Goal: Transaction & Acquisition: Purchase product/service

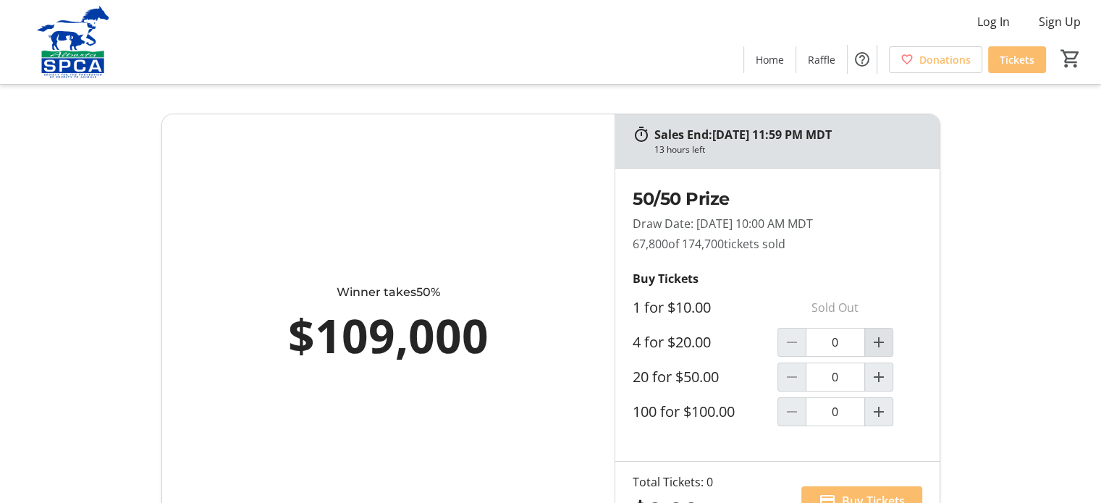
click at [879, 351] on mat-icon "Increment by one" at bounding box center [878, 342] width 17 height 17
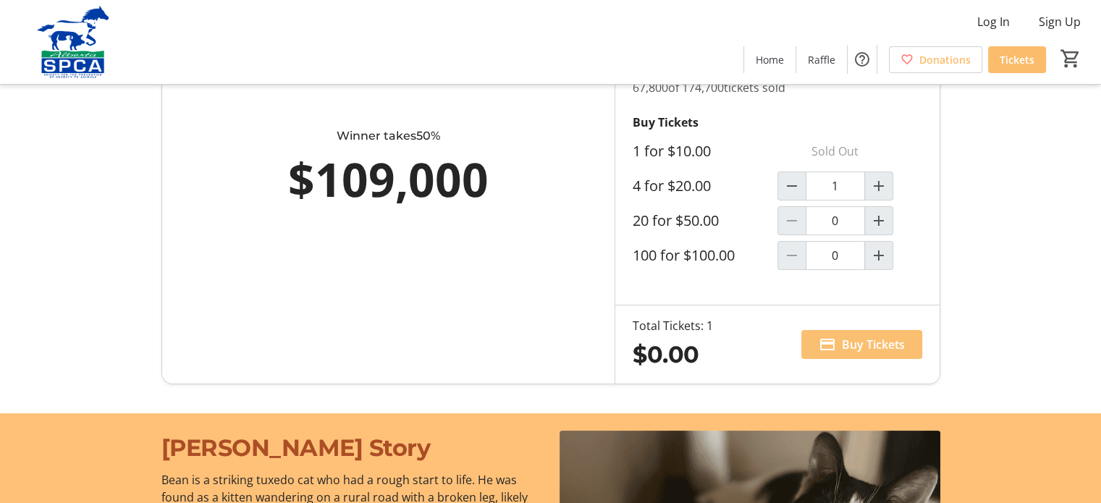
scroll to position [193, 0]
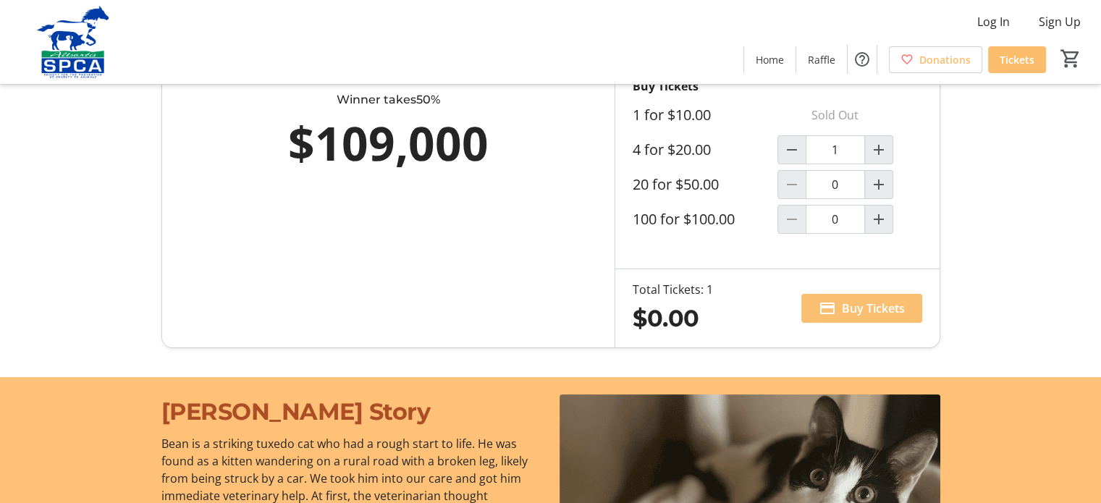
type input "1"
click at [881, 317] on span "Buy Tickets" at bounding box center [873, 308] width 63 height 17
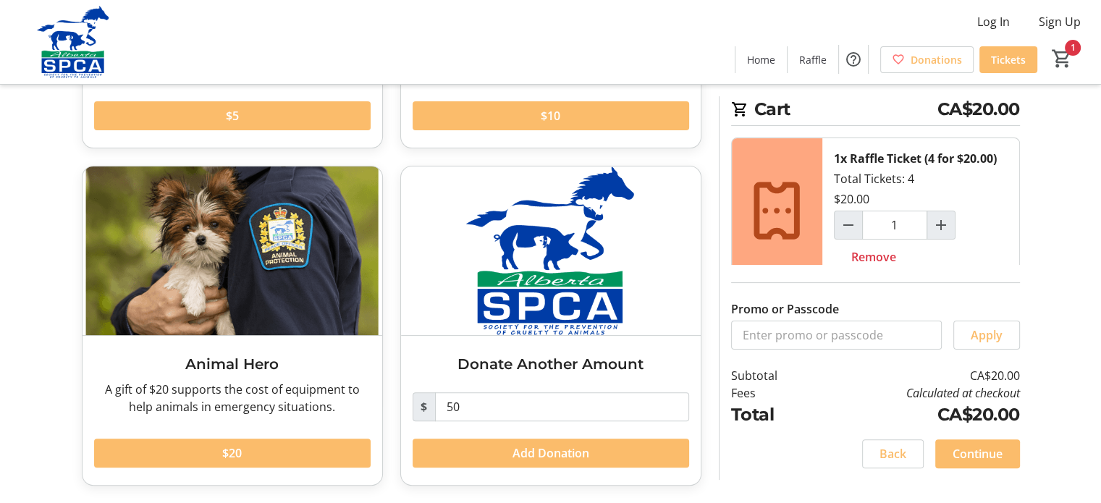
scroll to position [364, 0]
click at [969, 451] on span "Continue" at bounding box center [978, 453] width 50 height 17
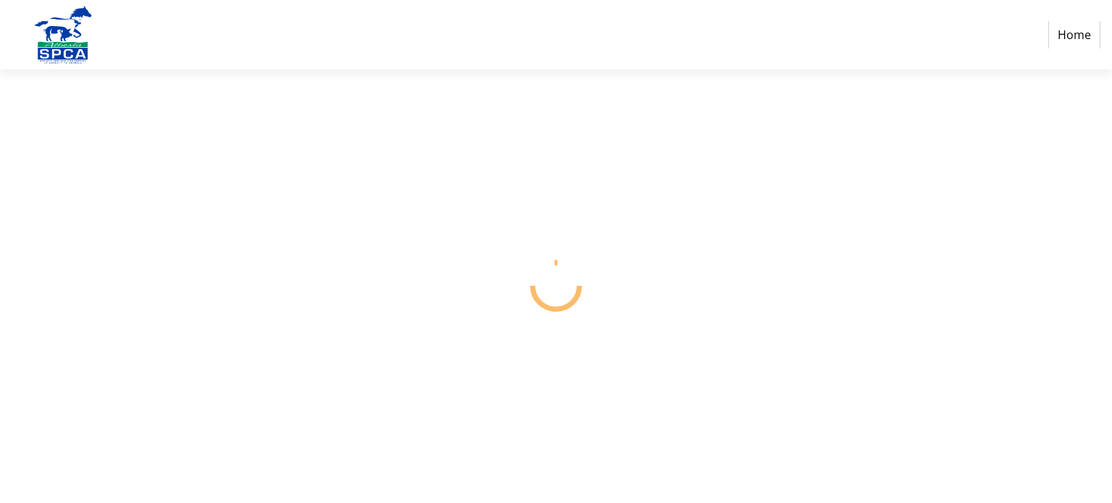
select select "CA"
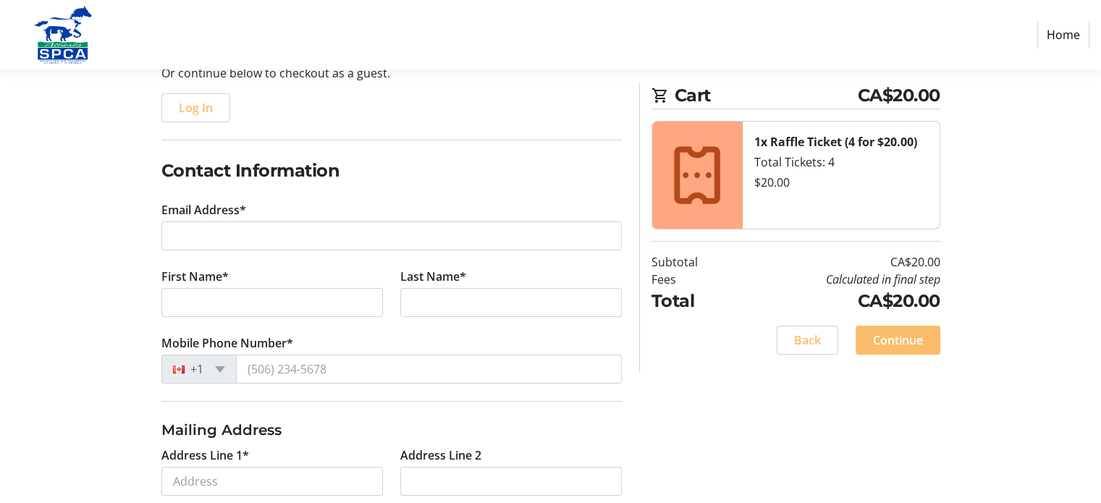
scroll to position [169, 0]
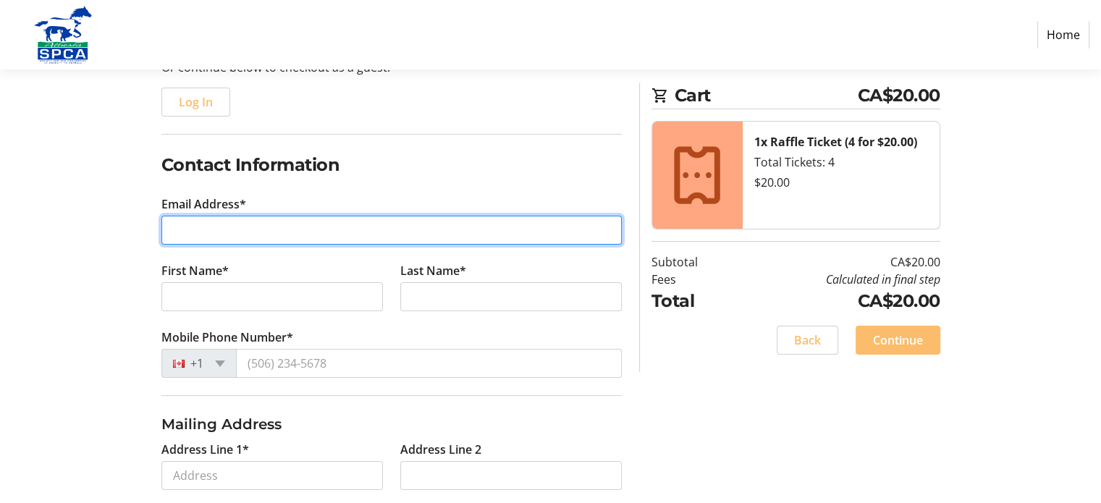
click at [279, 245] on input "Email Address*" at bounding box center [391, 230] width 460 height 29
type input "[EMAIL_ADDRESS][DOMAIN_NAME]"
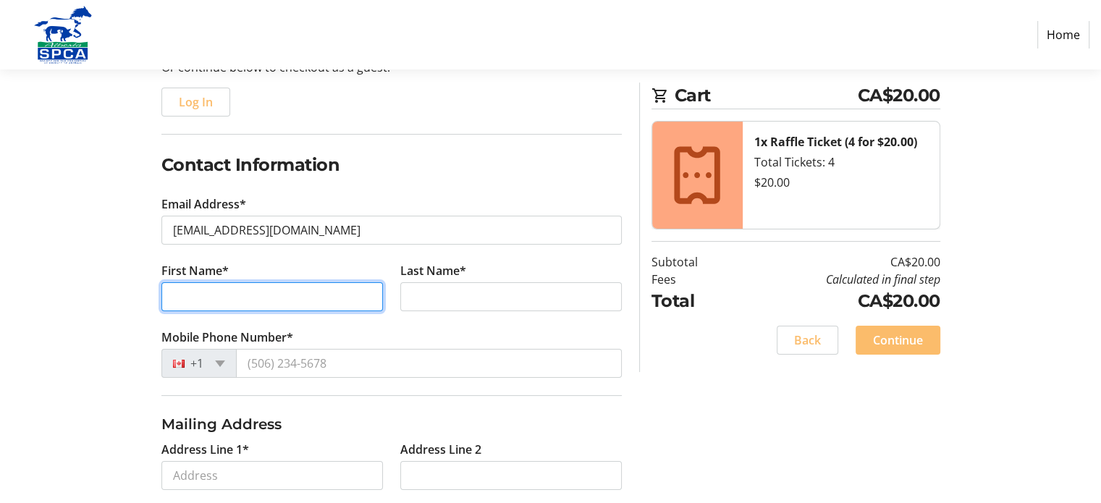
type input "[PERSON_NAME]"
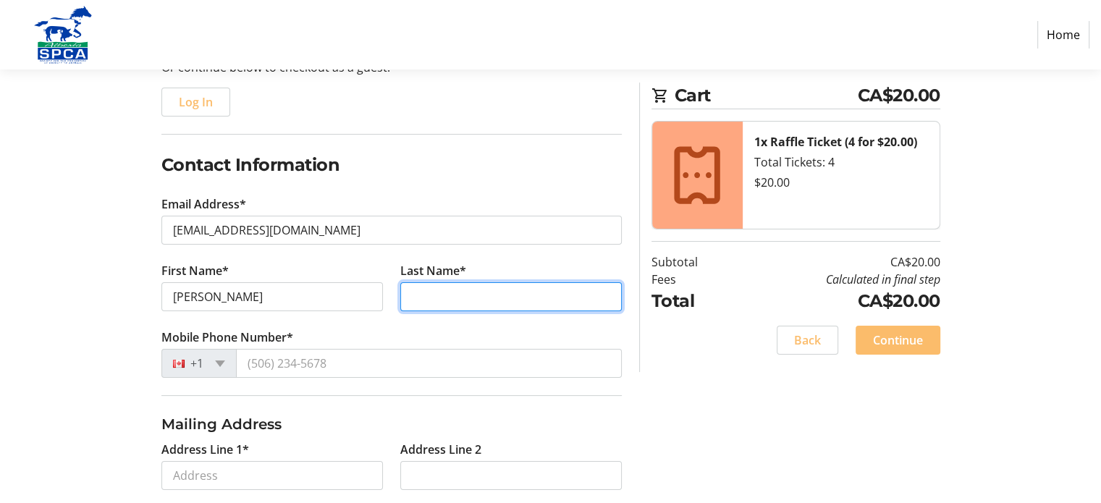
type input "[PERSON_NAME]"
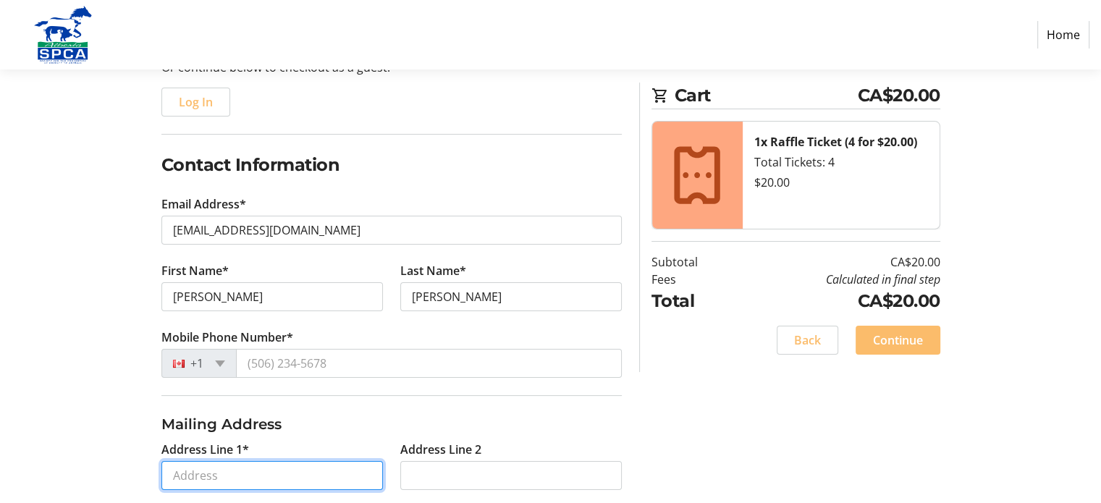
type input "603C-[STREET_ADDRESS]"
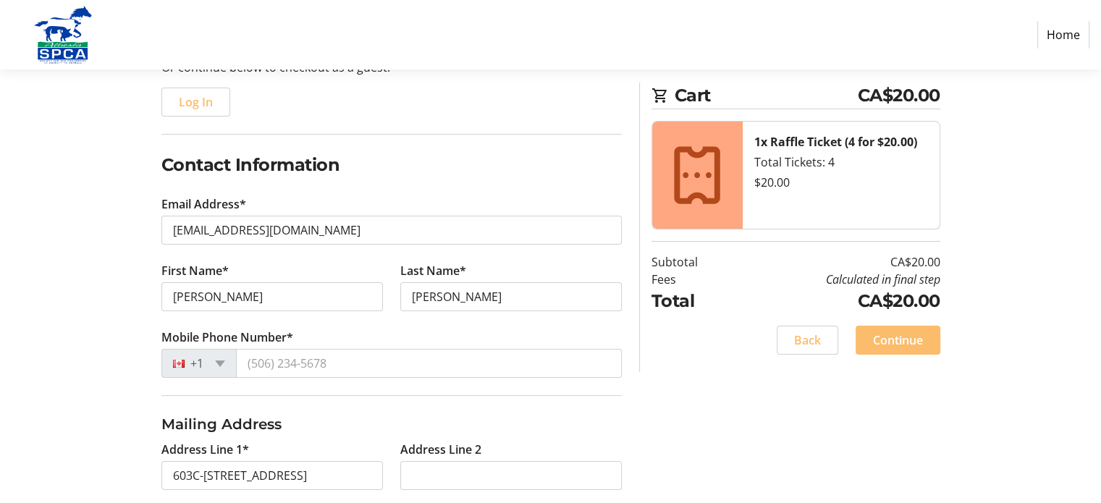
type input "[GEOGRAPHIC_DATA]"
select select "AB"
type input "T6J 5S6"
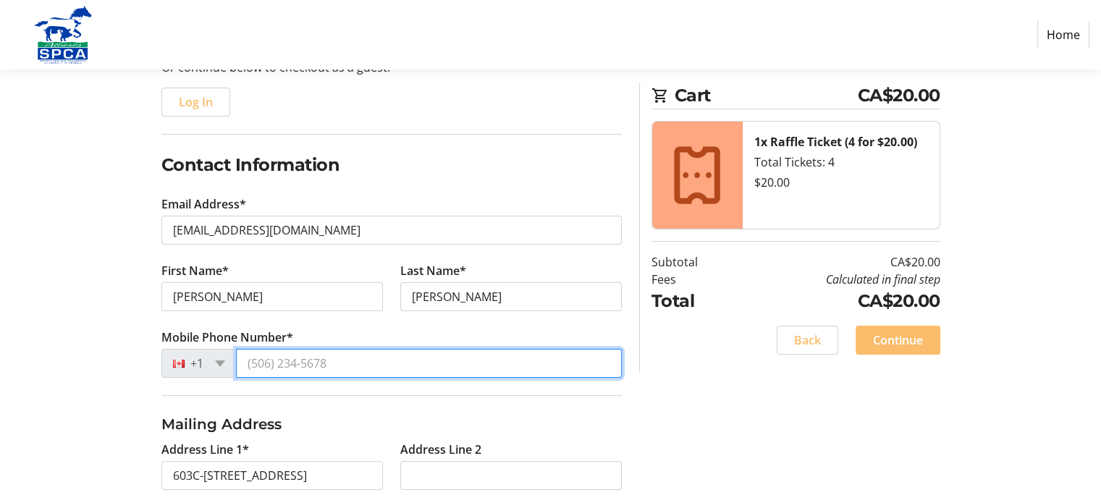
click at [361, 378] on input "Mobile Phone Number*" at bounding box center [429, 363] width 386 height 29
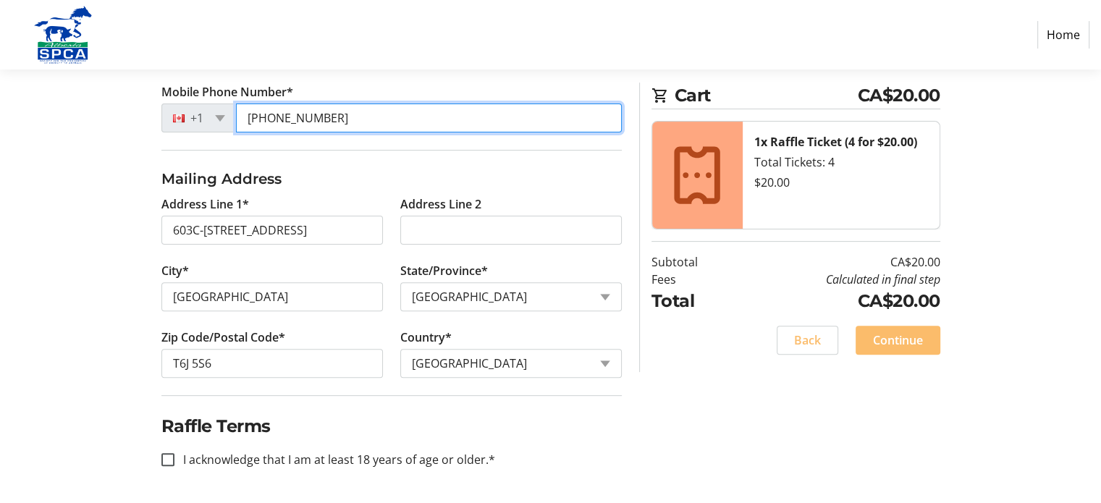
scroll to position [517, 0]
type input "[PHONE_NUMBER]"
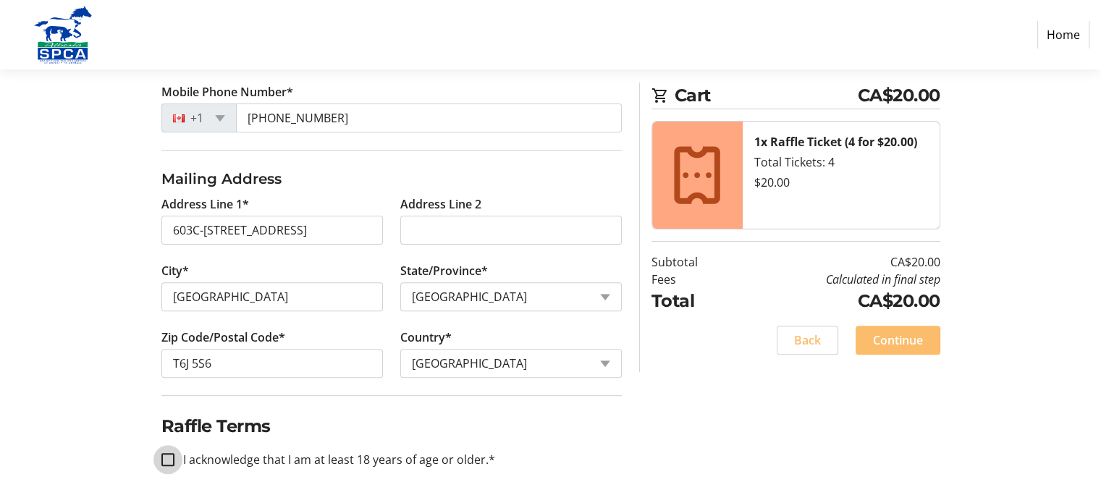
click at [171, 454] on input "I acknowledge that I am at least 18 years of age or older.*" at bounding box center [167, 459] width 13 height 13
checkbox input "true"
click at [901, 349] on span "Continue" at bounding box center [898, 340] width 50 height 17
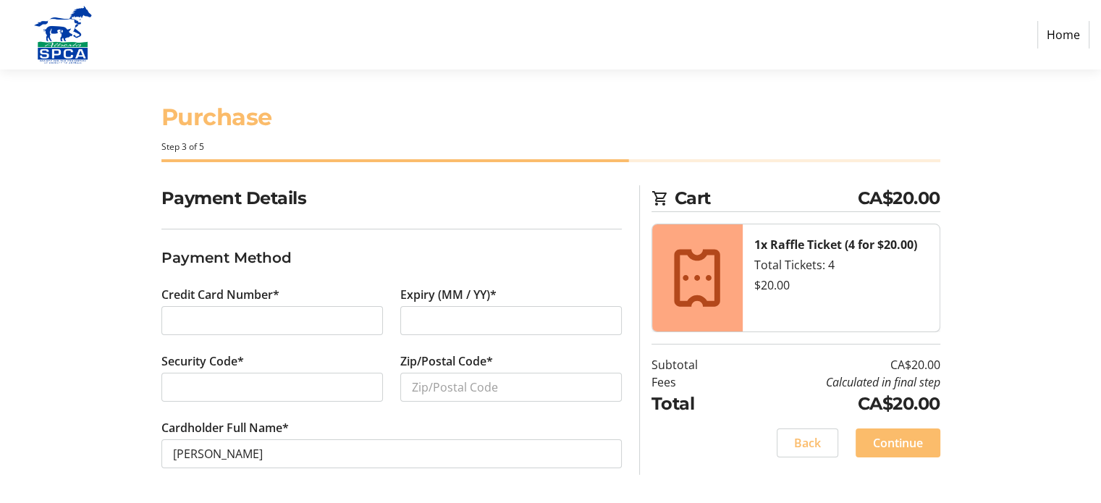
scroll to position [56, 0]
click at [505, 373] on input "Zip/Postal Code*" at bounding box center [511, 387] width 222 height 29
type input "t"
type input "T6J5S6"
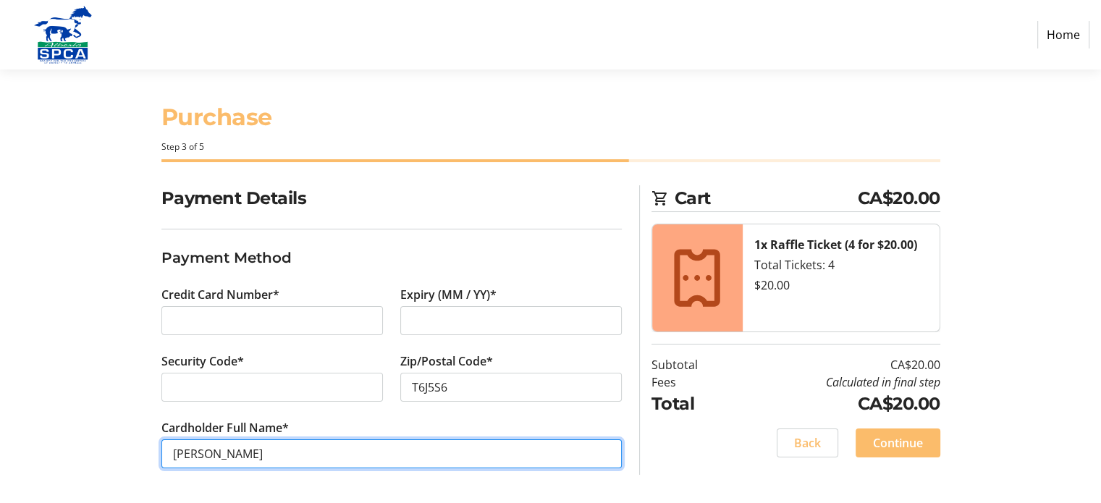
click at [231, 447] on input "[PERSON_NAME]" at bounding box center [391, 453] width 460 height 29
type input "[PERSON_NAME]"
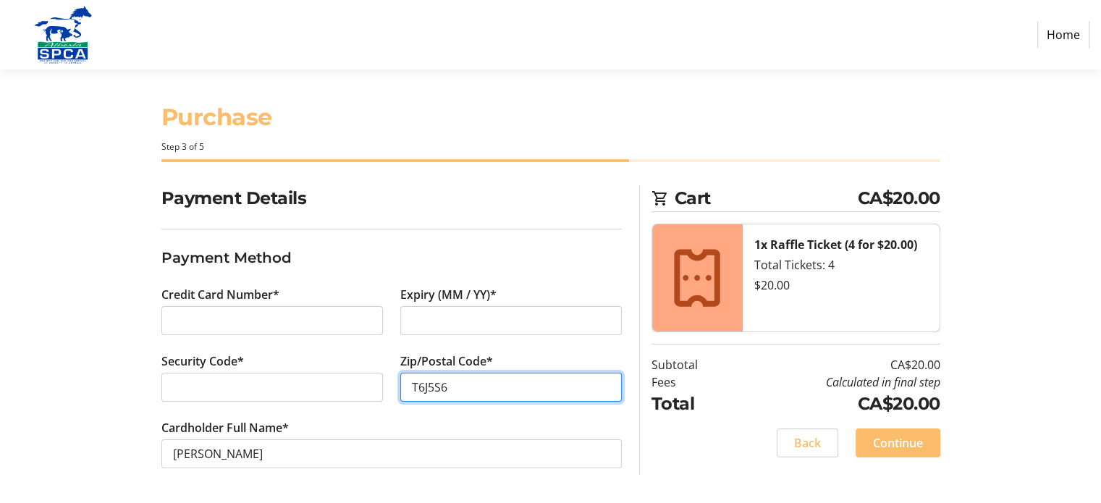
click at [429, 373] on input "T6J5S6" at bounding box center [511, 387] width 222 height 29
click at [432, 375] on input "T6J5S6" at bounding box center [511, 387] width 222 height 29
type input "T6J 5S6"
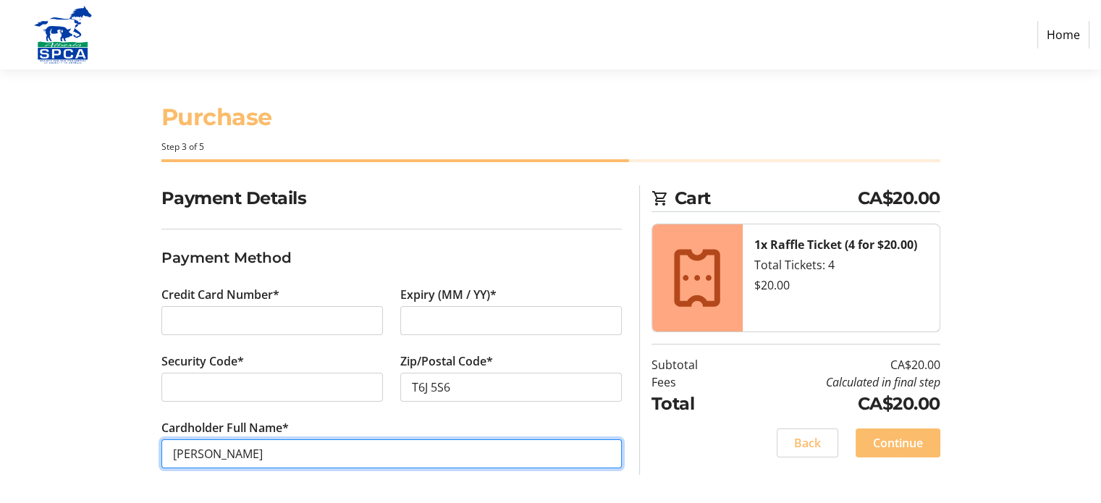
click at [239, 448] on input "[PERSON_NAME]" at bounding box center [391, 453] width 460 height 29
type input "[PERSON_NAME]"
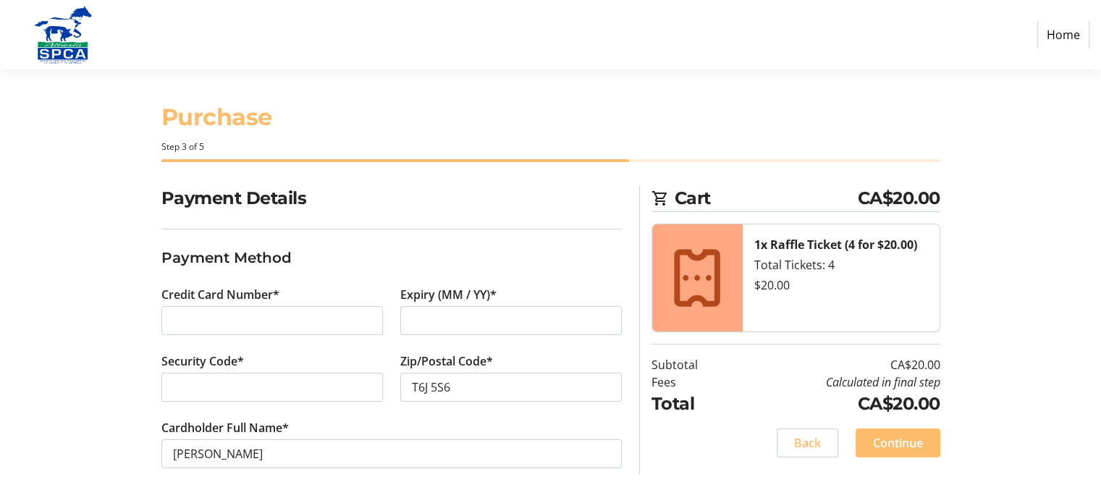
click at [657, 435] on div "Back Continue" at bounding box center [796, 443] width 289 height 29
click at [908, 434] on span "Continue" at bounding box center [898, 442] width 50 height 17
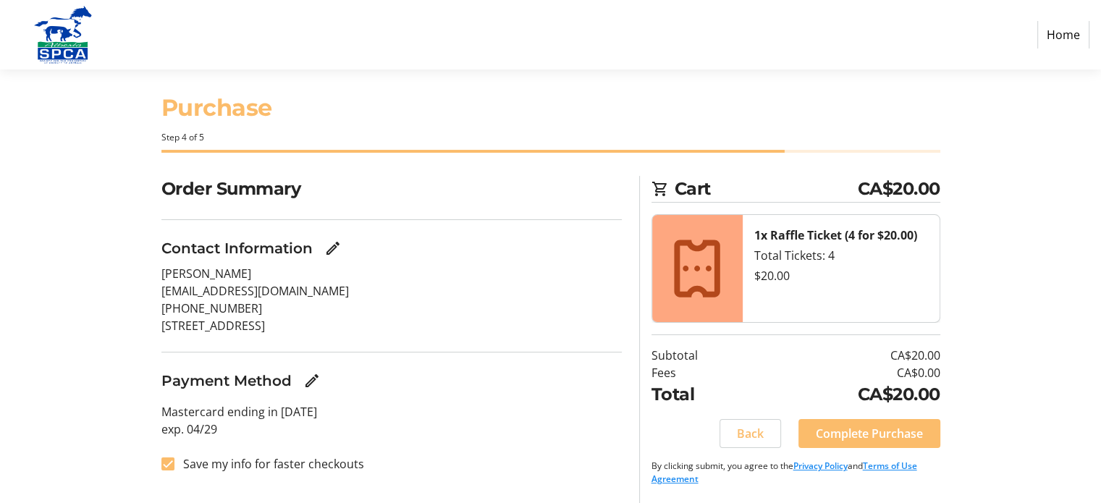
scroll to position [58, 0]
click at [893, 425] on span "Complete Purchase" at bounding box center [869, 433] width 107 height 17
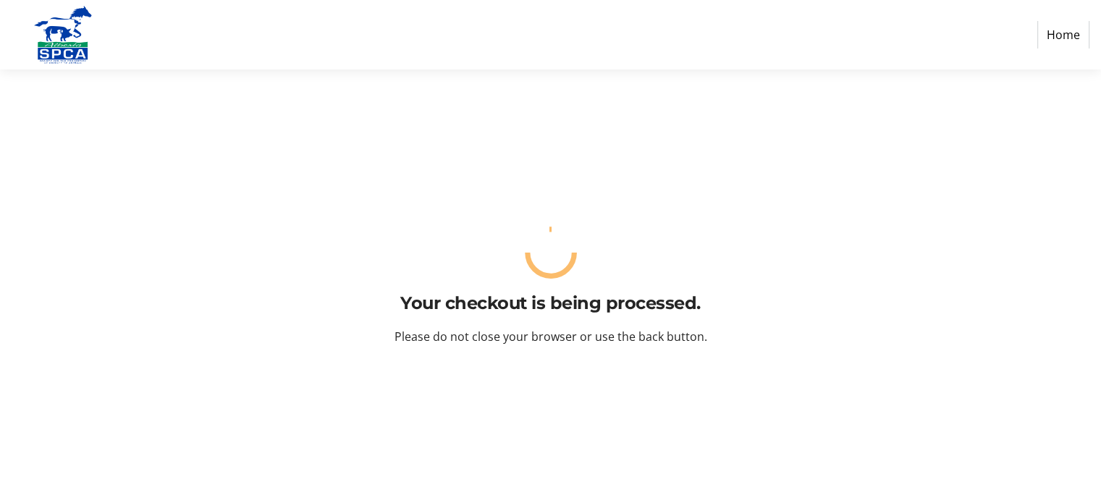
scroll to position [0, 0]
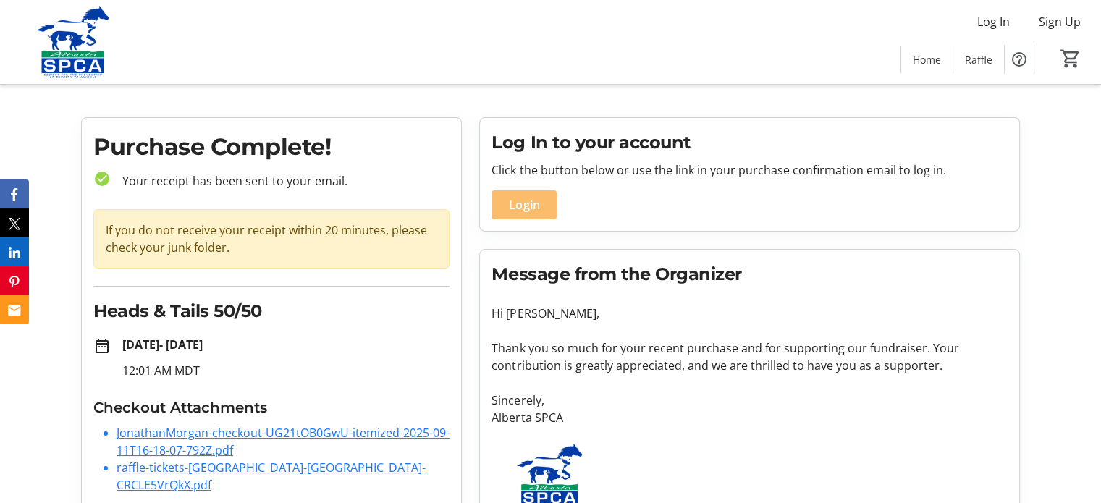
scroll to position [13, 0]
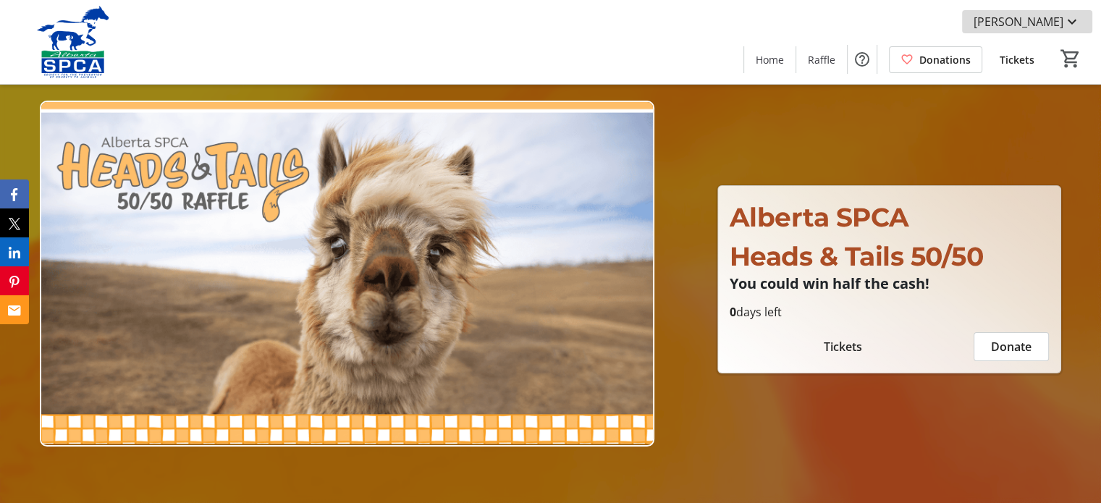
click at [1072, 23] on mat-icon at bounding box center [1072, 21] width 17 height 17
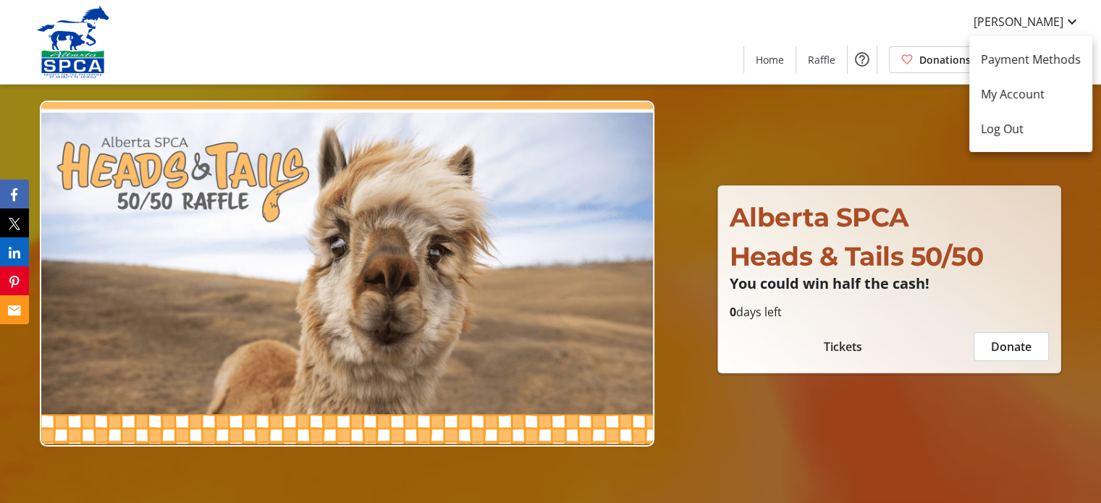
drag, startPoint x: 799, startPoint y: 97, endPoint x: 806, endPoint y: 81, distance: 17.2
click at [805, 84] on div at bounding box center [550, 251] width 1101 height 503
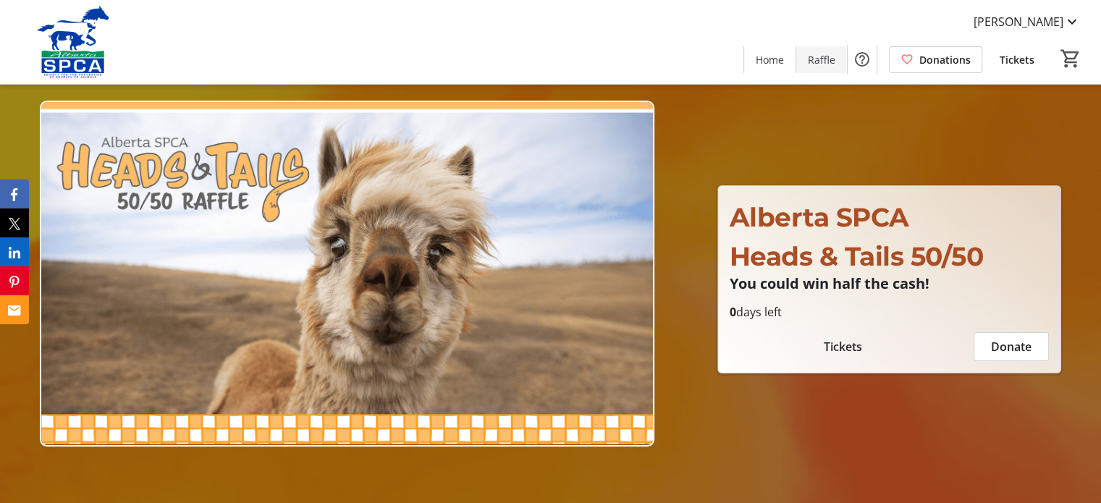
click at [808, 64] on span "Raffle" at bounding box center [822, 59] width 28 height 15
